Goal: Transaction & Acquisition: Purchase product/service

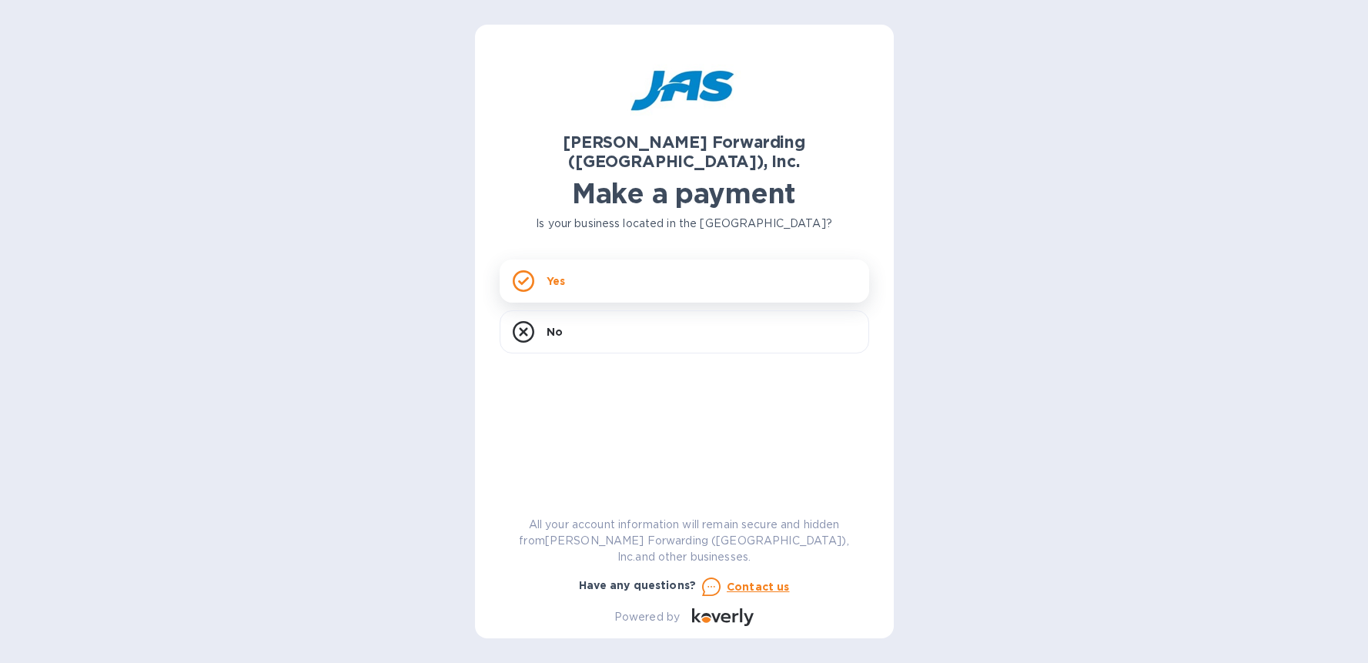
click at [524, 270] on icon at bounding box center [524, 281] width 22 height 22
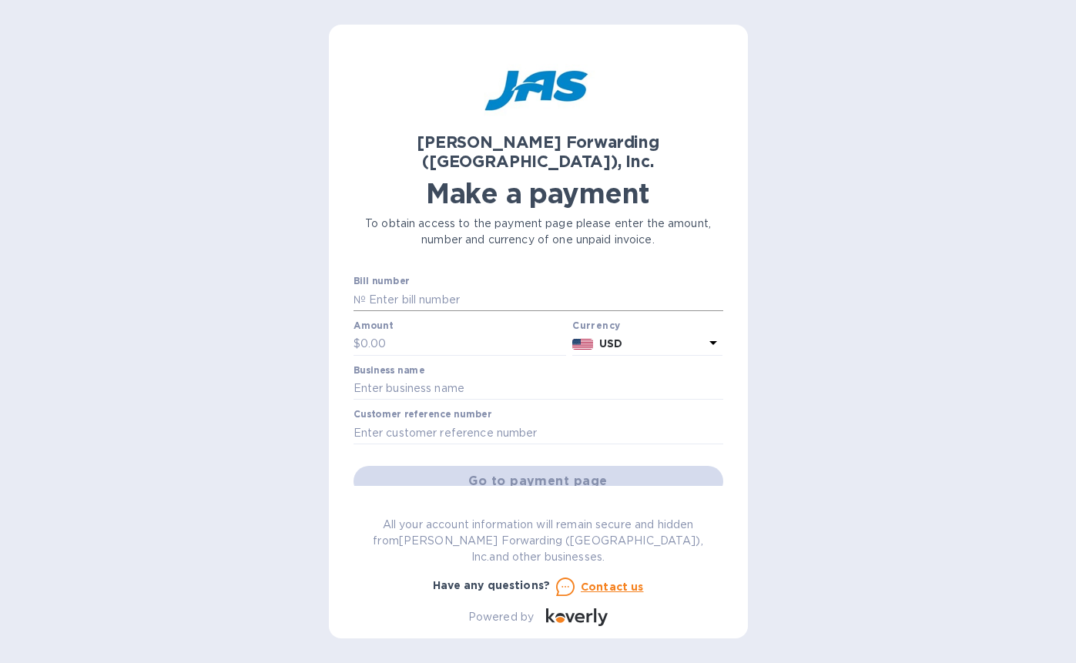
click at [373, 288] on input "text" at bounding box center [544, 299] width 357 height 23
click at [121, 55] on div "[PERSON_NAME] Forwarding ([GEOGRAPHIC_DATA]), Inc. Make a payment To obtain acc…" at bounding box center [538, 331] width 1076 height 663
click at [379, 288] on input "text" at bounding box center [544, 299] width 357 height 23
type input "CHI503387782"
type input "2,883.33"
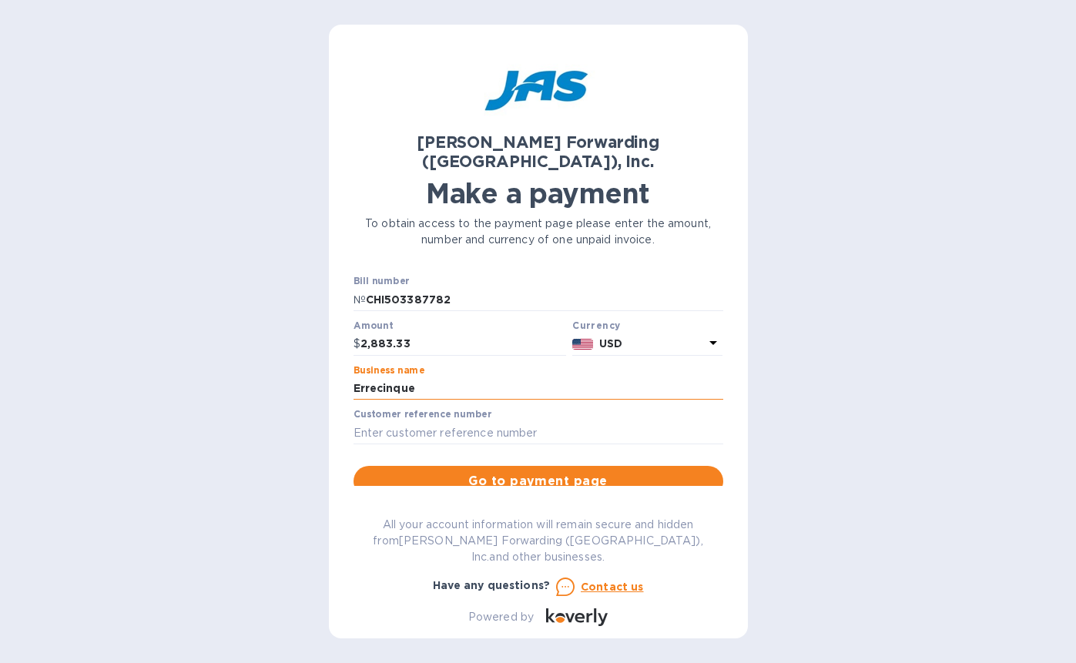
type input "Errecinque [GEOGRAPHIC_DATA]"
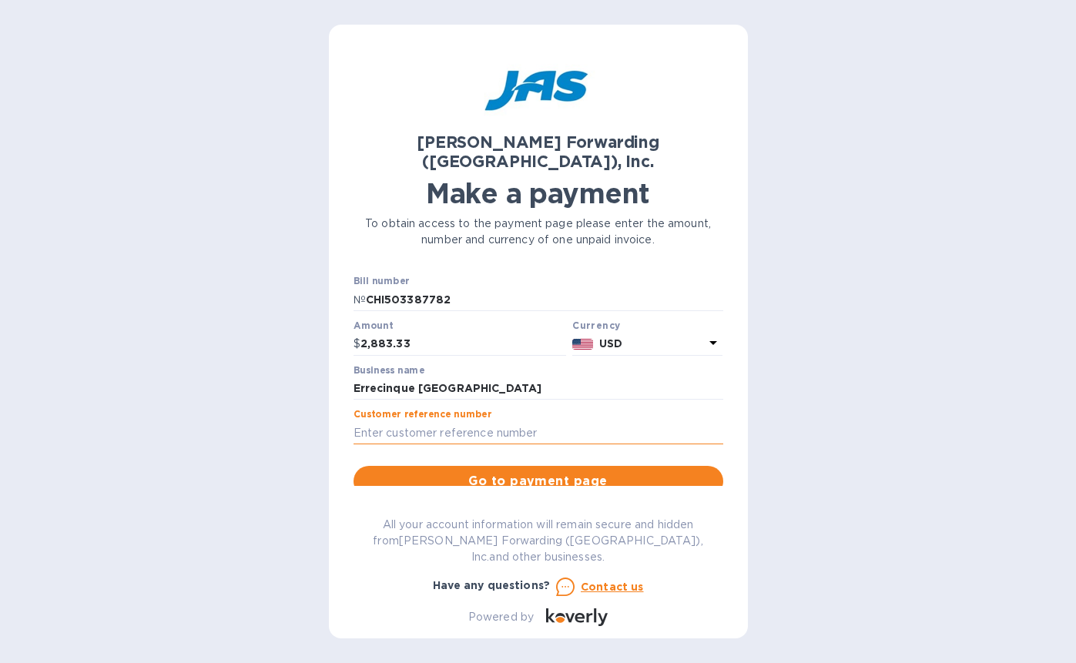
click at [366, 421] on input "text" at bounding box center [538, 432] width 370 height 23
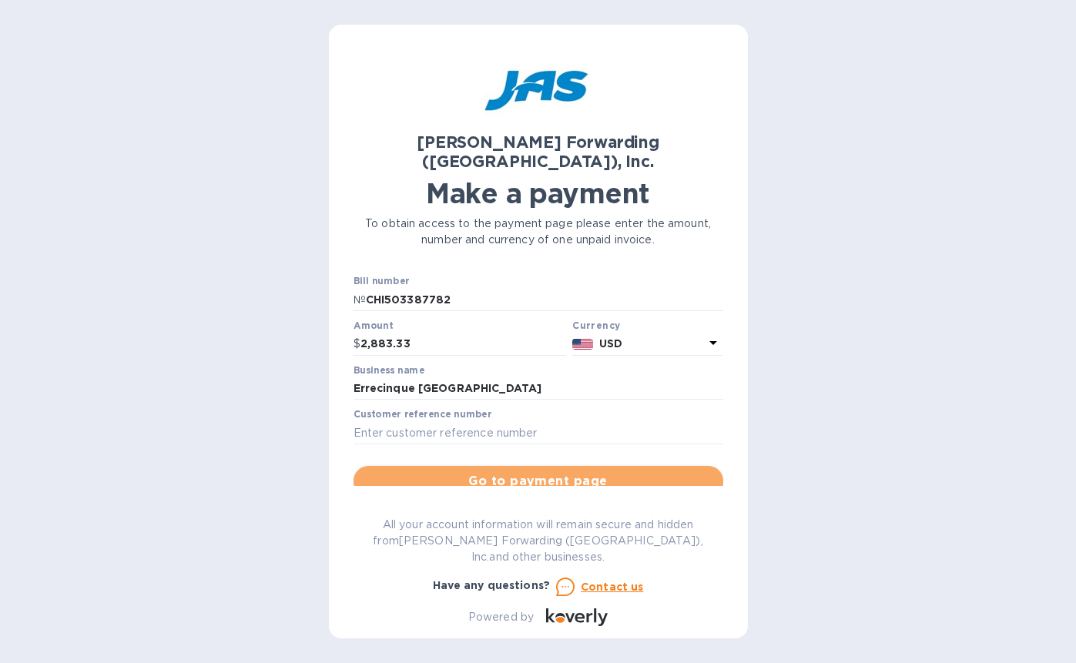
click at [539, 472] on span "Go to payment page" at bounding box center [538, 481] width 345 height 18
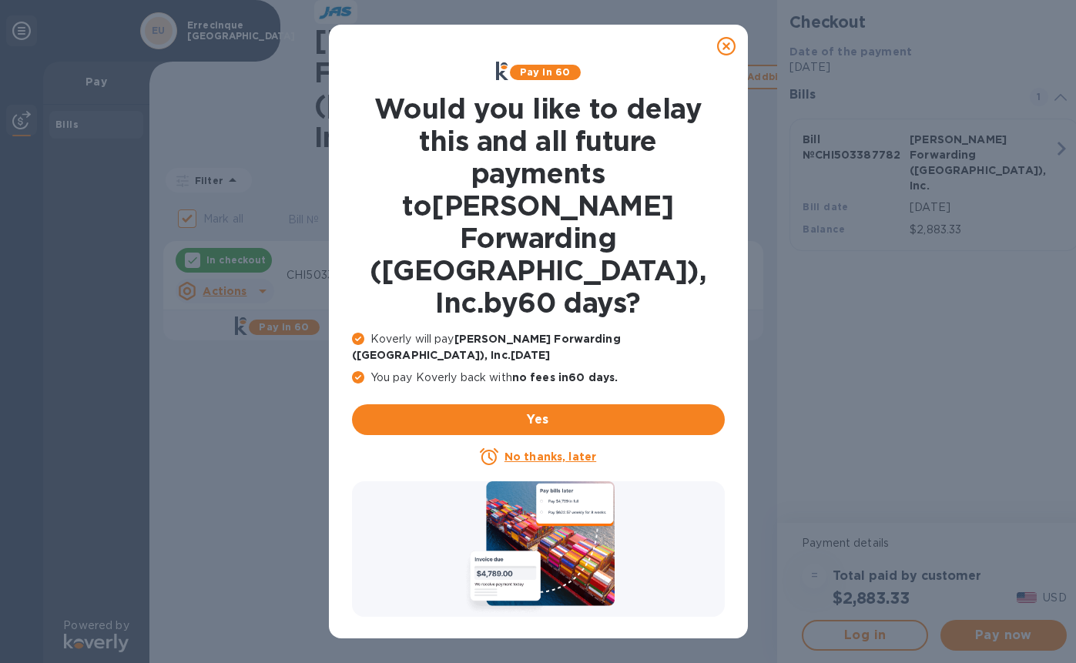
click at [544, 450] on u "No thanks, later" at bounding box center [550, 456] width 92 height 12
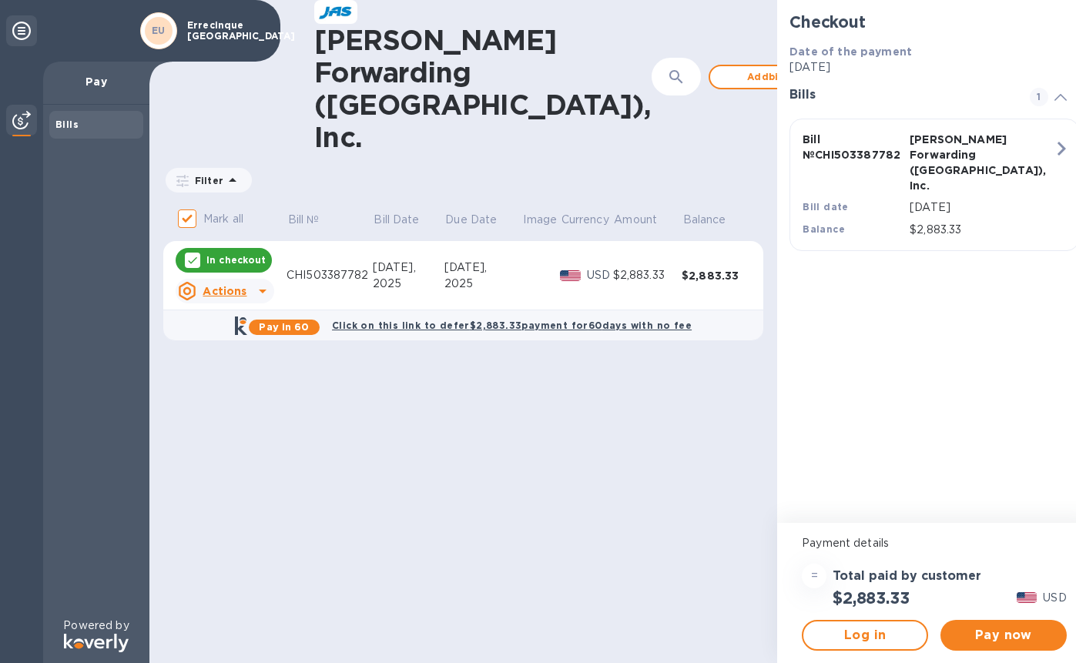
click at [258, 282] on icon at bounding box center [262, 291] width 18 height 18
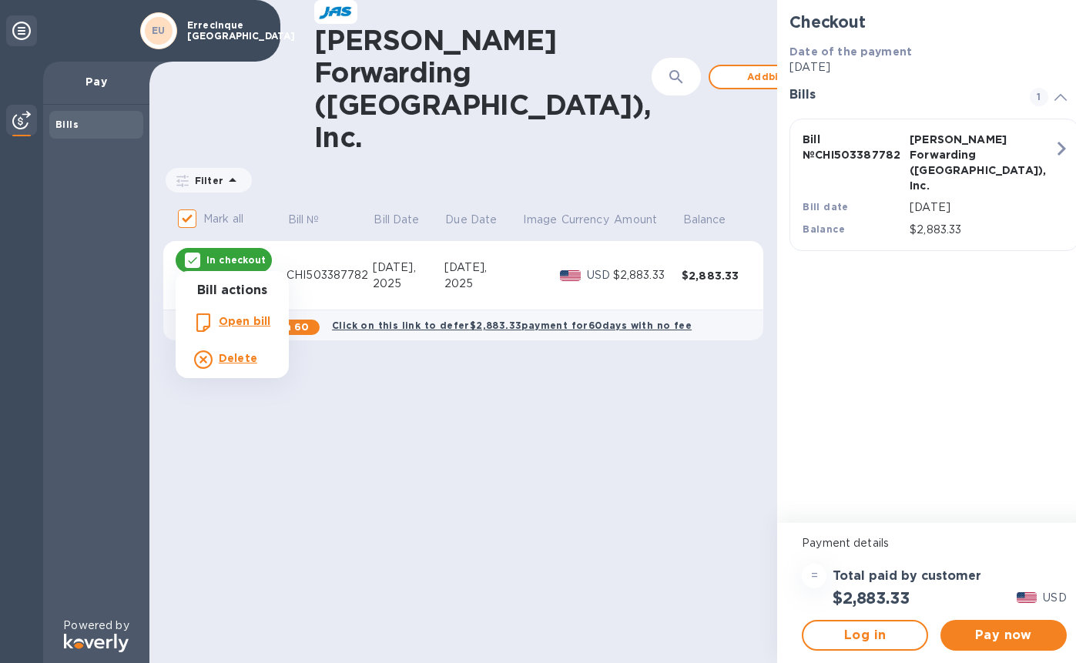
click at [457, 410] on div at bounding box center [538, 331] width 1076 height 663
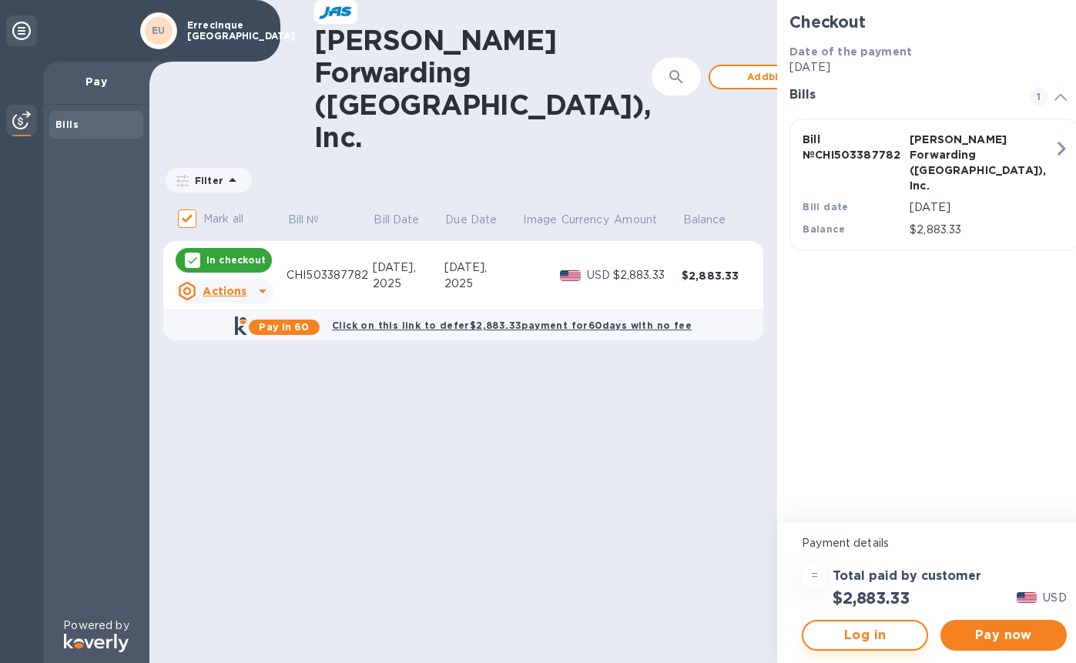
click at [844, 638] on span "Log in" at bounding box center [864, 635] width 99 height 18
